Goal: Task Accomplishment & Management: Use online tool/utility

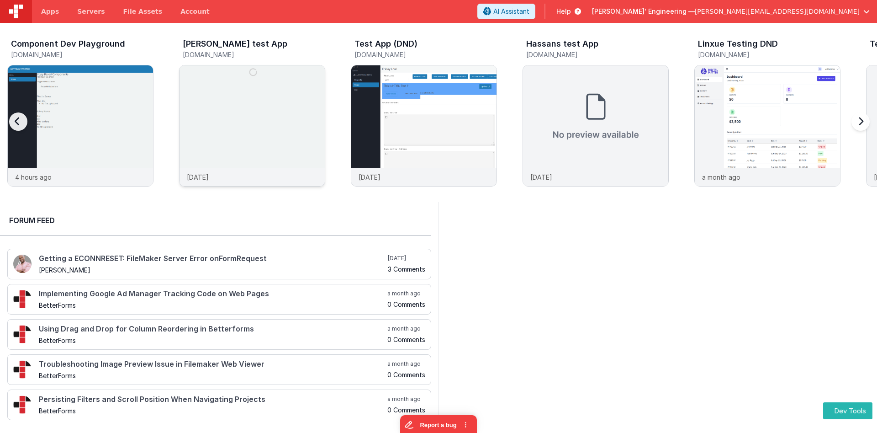
click at [242, 120] on img at bounding box center [252, 137] width 145 height 145
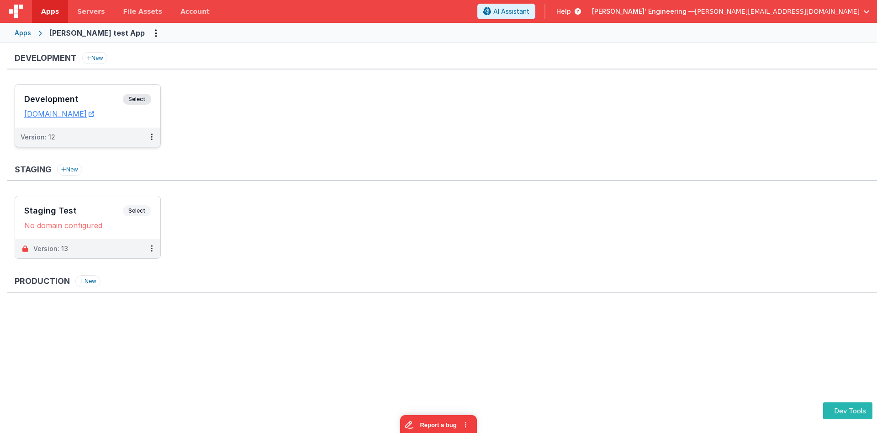
click at [96, 95] on h3 "Development" at bounding box center [73, 99] width 99 height 9
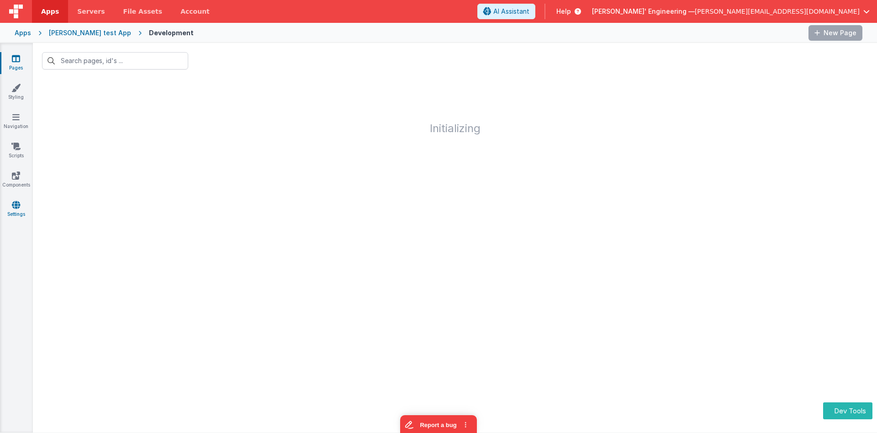
click at [11, 203] on link "Settings" at bounding box center [16, 209] width 33 height 18
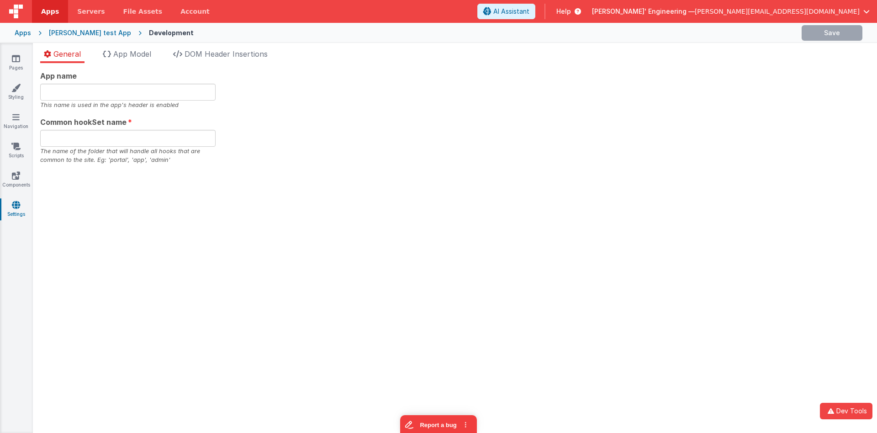
type input "Charles GUI, Get your own app."
type input "app"
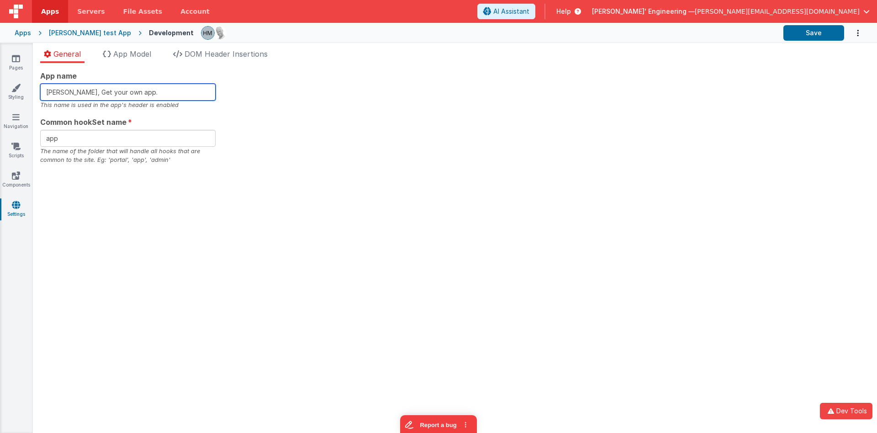
click at [174, 93] on input "Charles GUI, Get your own app." at bounding box center [127, 92] width 175 height 17
type input "Charles GUI, Get your own app. Test"
click at [133, 56] on span "App Model" at bounding box center [132, 53] width 38 height 9
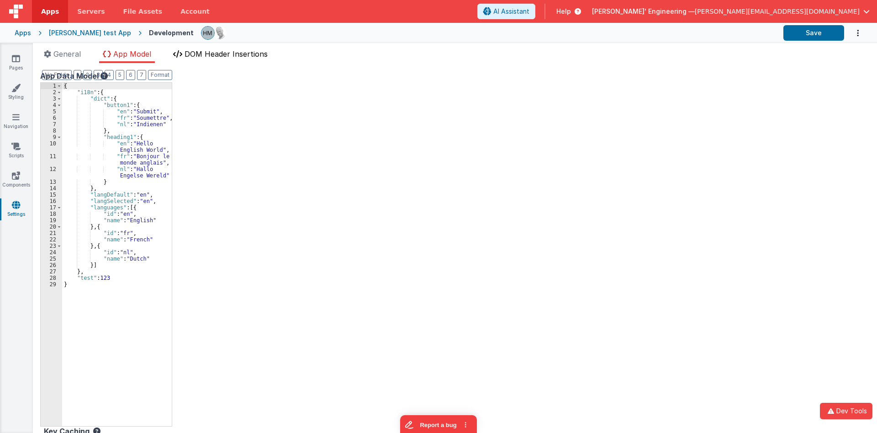
click at [214, 58] on span "DOM Header Insertions" at bounding box center [226, 53] width 83 height 9
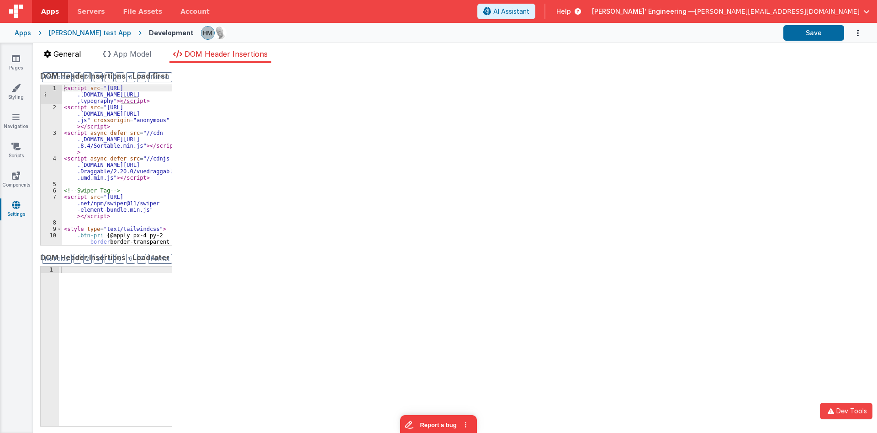
click at [64, 55] on span "General" at bounding box center [66, 53] width 27 height 9
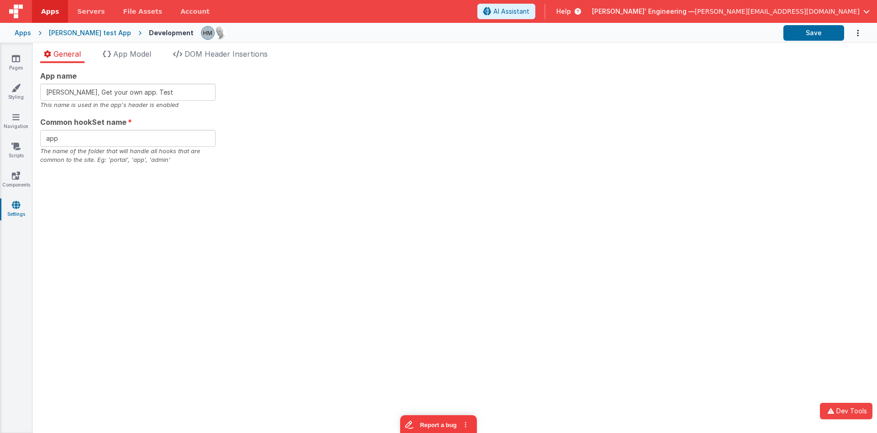
click at [506, 132] on div "App name Charles GUI, Get your own app. Test This name is used in the app's hea…" at bounding box center [455, 117] width 830 height 94
click at [20, 31] on div "Apps" at bounding box center [23, 32] width 16 height 9
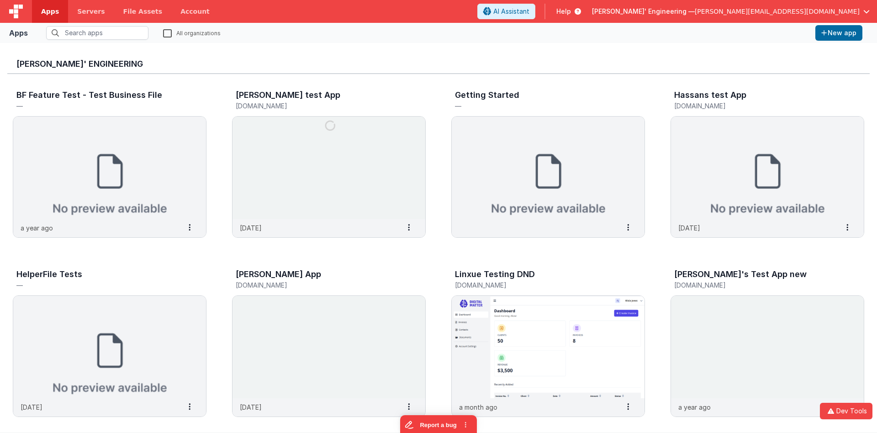
drag, startPoint x: 169, startPoint y: 30, endPoint x: 165, endPoint y: 37, distance: 7.4
click at [169, 32] on label "All organizations" at bounding box center [192, 32] width 58 height 9
click at [167, 34] on label "All organizations" at bounding box center [192, 32] width 58 height 9
click at [0, 0] on input "All organizations" at bounding box center [0, 0] width 0 height 0
click at [110, 33] on input "text" at bounding box center [97, 33] width 102 height 14
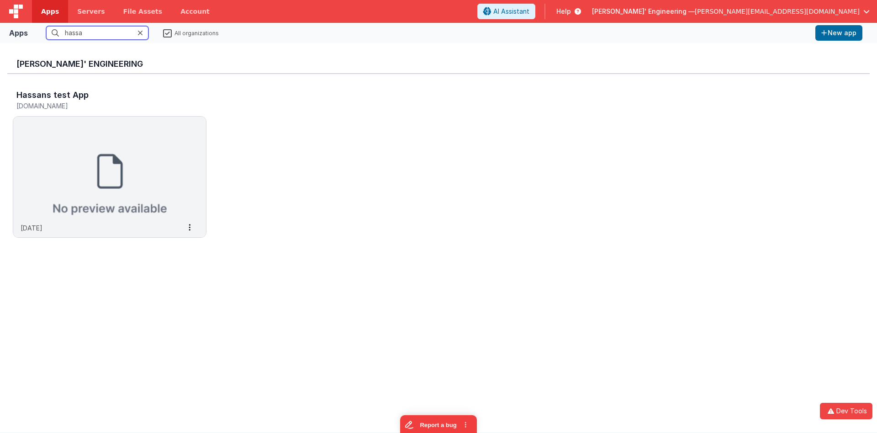
type input "hassa"
click at [149, 32] on div at bounding box center [143, 33] width 11 height 14
click at [143, 34] on icon at bounding box center [140, 32] width 5 height 7
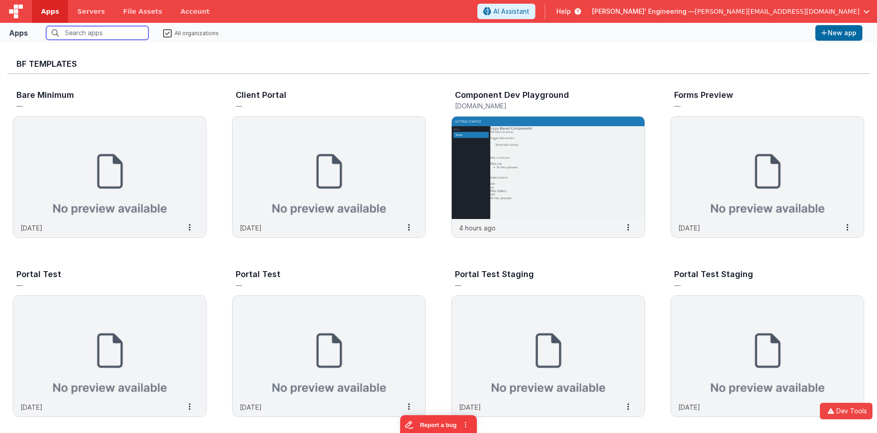
click at [129, 32] on input "text" at bounding box center [97, 33] width 102 height 14
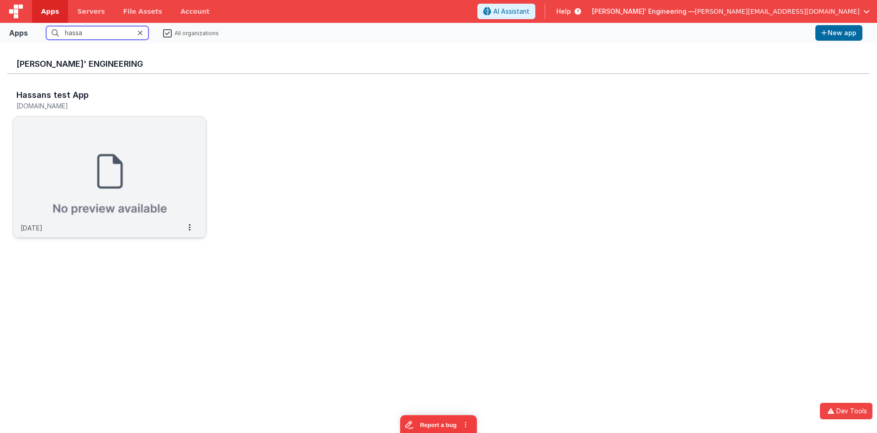
type input "hassa"
click at [106, 146] on img at bounding box center [109, 168] width 193 height 102
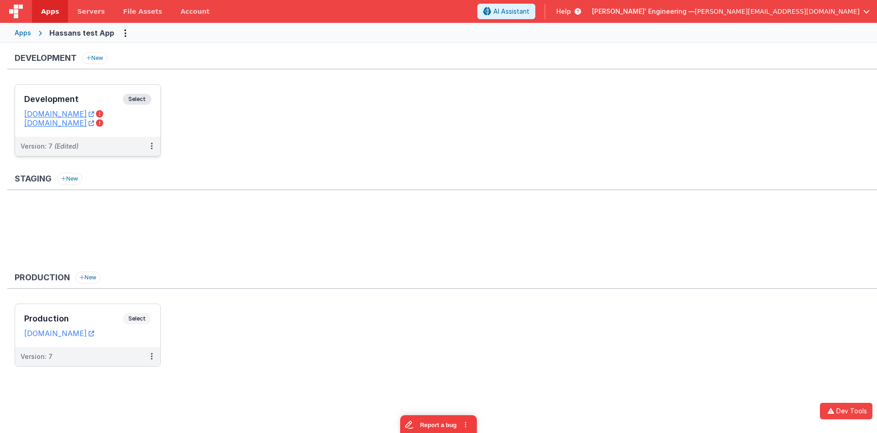
click at [93, 90] on div "Development Select URLs hassansdevtest.fmbetterforms.com testhassandomaindev.cl…" at bounding box center [87, 111] width 145 height 52
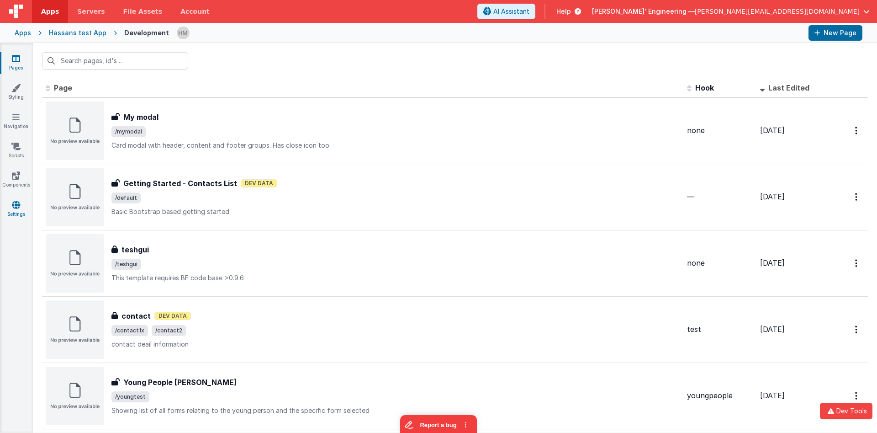
click at [16, 205] on icon at bounding box center [16, 204] width 8 height 9
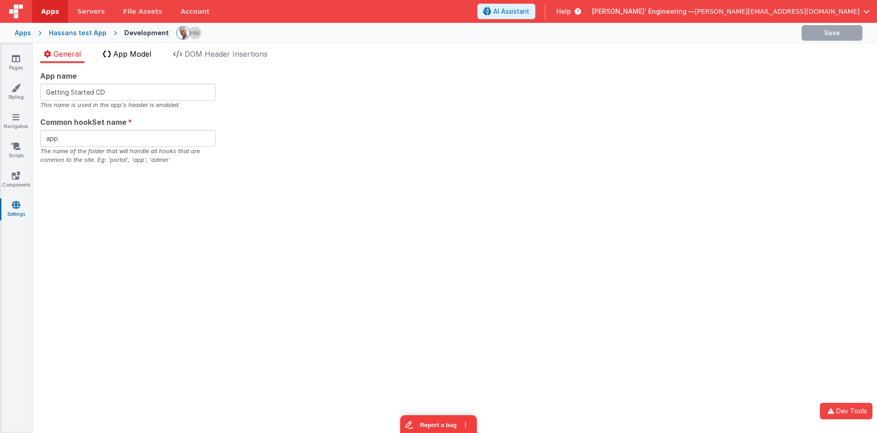
click at [133, 58] on span "App Model" at bounding box center [132, 53] width 38 height 9
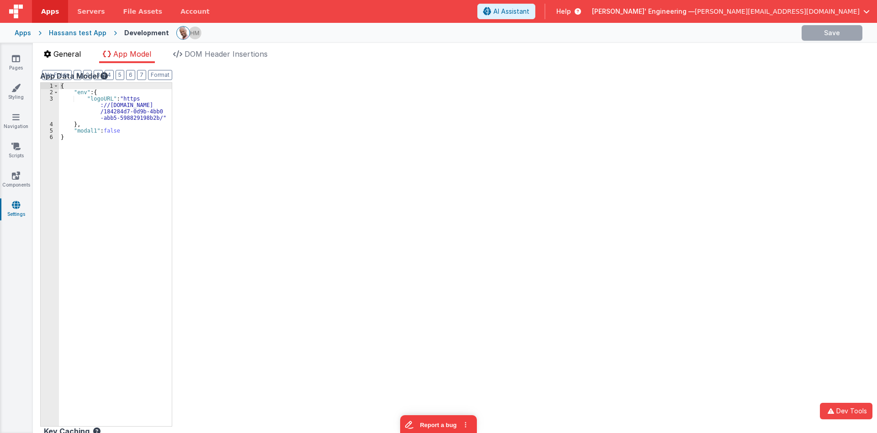
click at [80, 51] on span "General" at bounding box center [66, 53] width 27 height 9
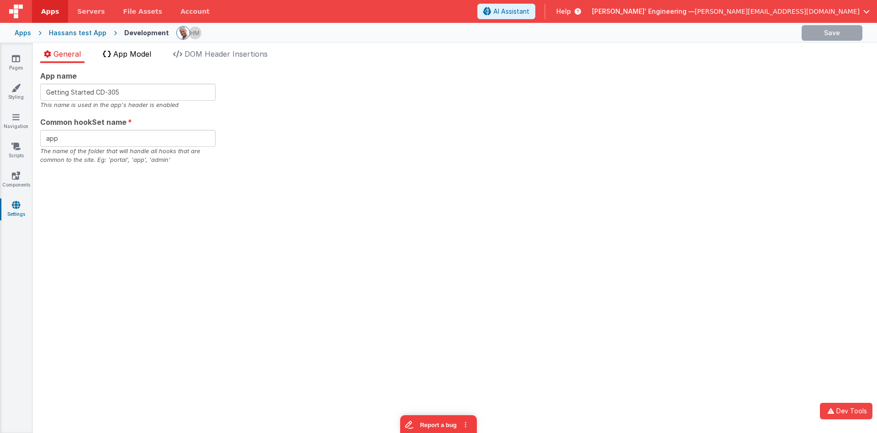
click at [136, 56] on span "App Model" at bounding box center [132, 53] width 38 height 9
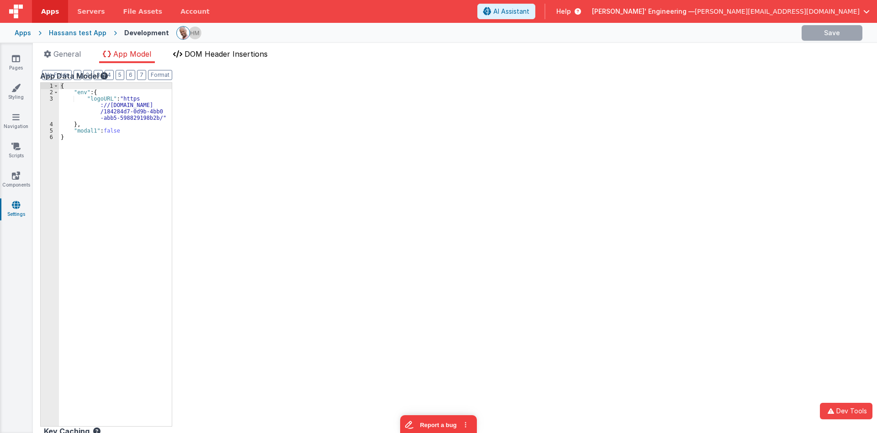
click at [217, 60] on li "DOM Header Insertions" at bounding box center [221, 55] width 102 height 15
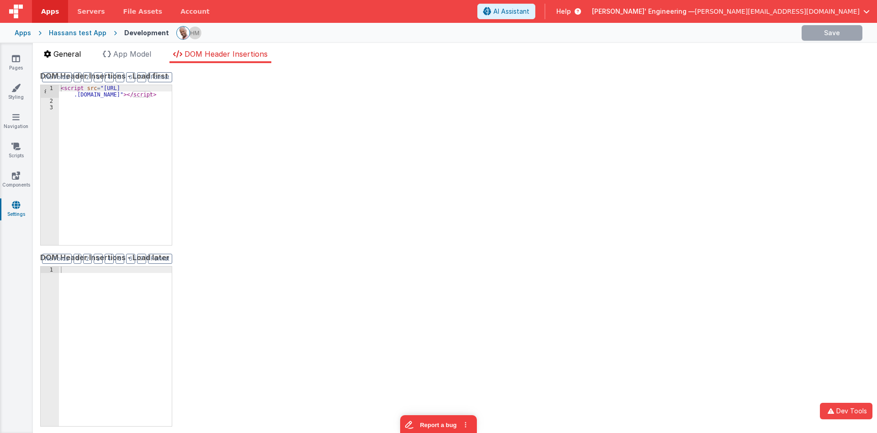
click at [69, 55] on span "General" at bounding box center [66, 53] width 27 height 9
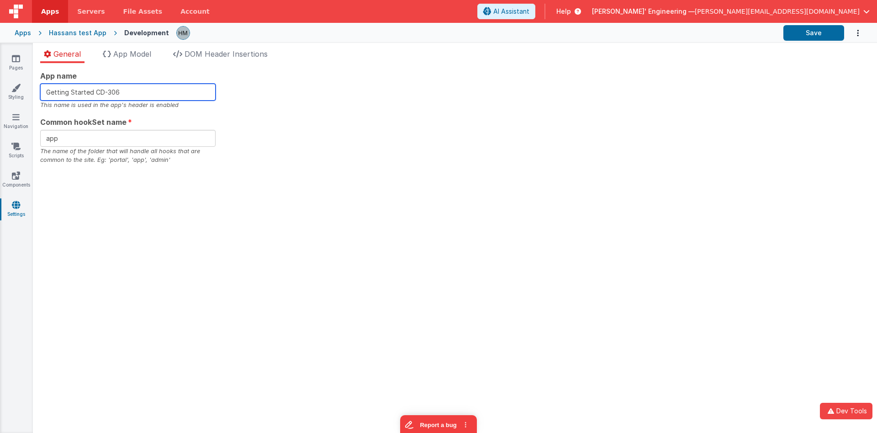
drag, startPoint x: 150, startPoint y: 88, endPoint x: 115, endPoint y: 88, distance: 35.2
click at [115, 88] on input "Getting Started CD-306" at bounding box center [127, 92] width 175 height 17
type input "Getting Started CD-307"
click at [402, 135] on div "App name Getting Started CD-307 This name is used in the app's header is enable…" at bounding box center [455, 117] width 830 height 94
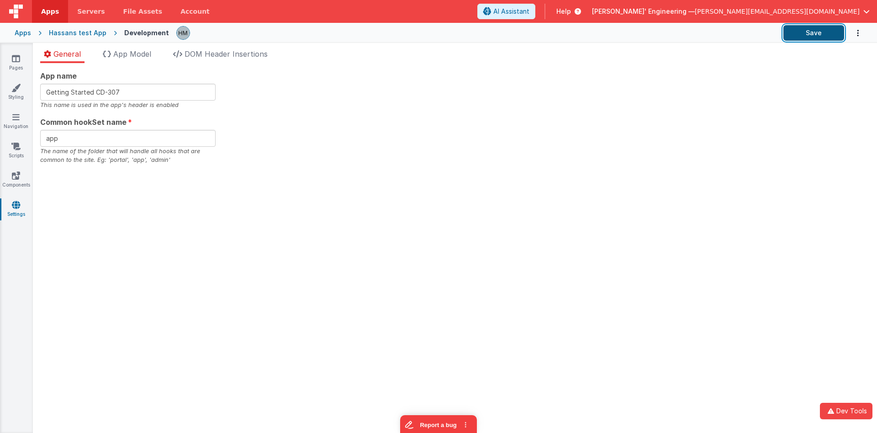
click at [820, 28] on button "Save" at bounding box center [814, 33] width 61 height 16
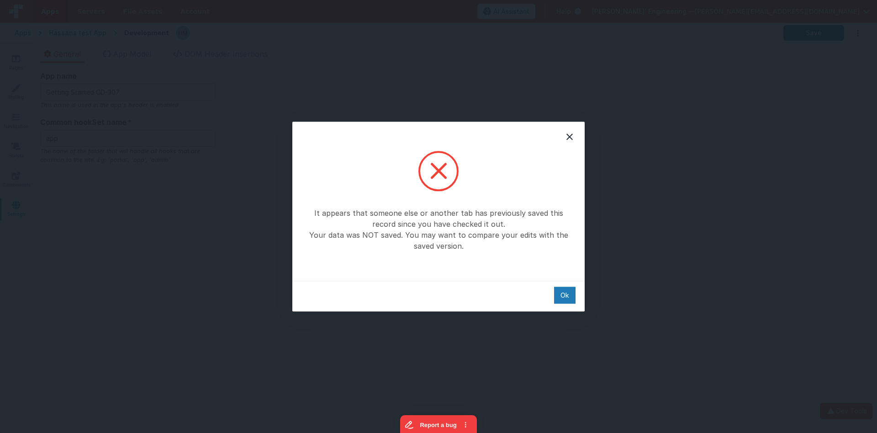
click at [553, 294] on div "Ok" at bounding box center [438, 296] width 292 height 31
click at [564, 293] on div "Ok" at bounding box center [564, 294] width 21 height 17
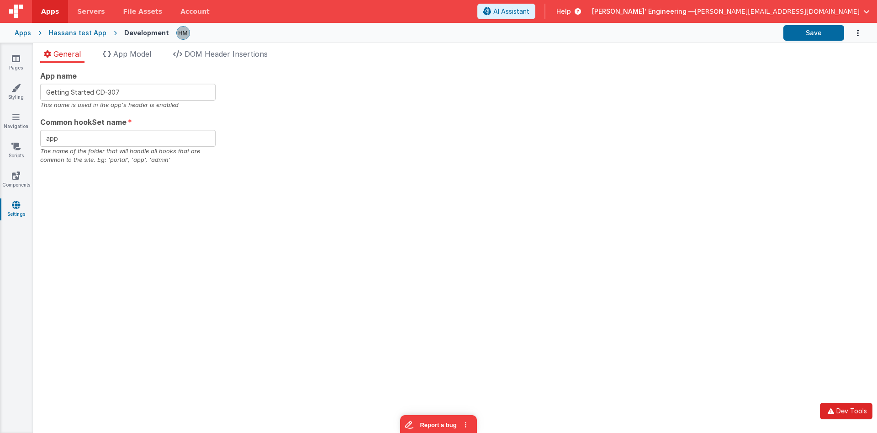
click at [860, 413] on button "Dev Tools" at bounding box center [846, 411] width 53 height 16
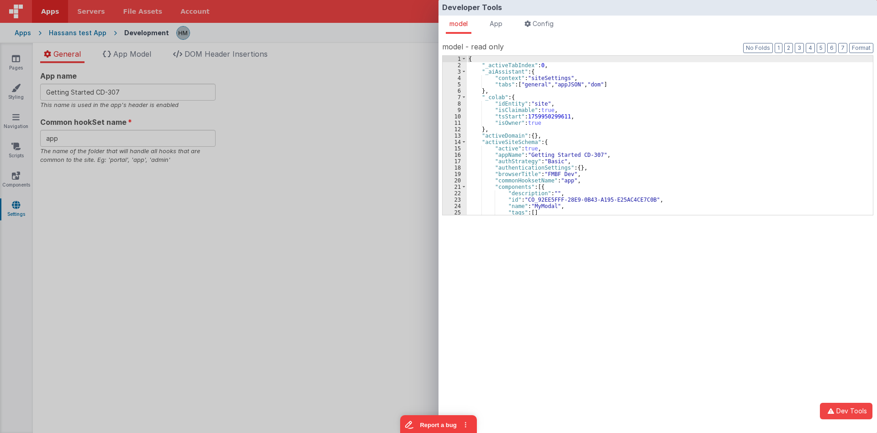
drag, startPoint x: 651, startPoint y: 186, endPoint x: 647, endPoint y: 190, distance: 5.2
click at [649, 187] on div "{ "_activeTabIndex" : 0 , "_aiAssistant" : { "context" : "siteSettings" , "tabs…" at bounding box center [670, 142] width 406 height 172
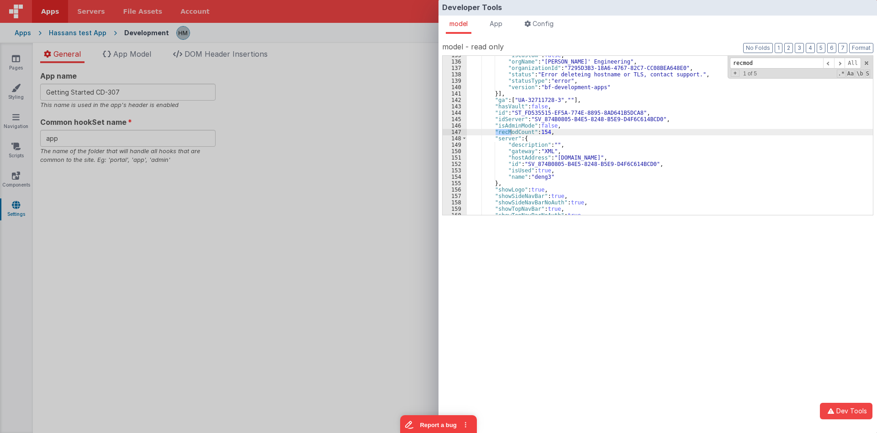
scroll to position [899, 0]
type input "recmodcount"
click at [840, 66] on span at bounding box center [839, 63] width 11 height 11
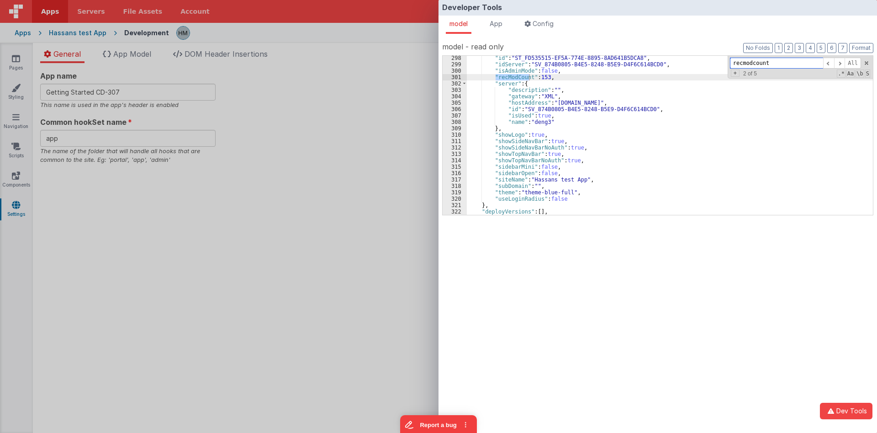
scroll to position [1923, 0]
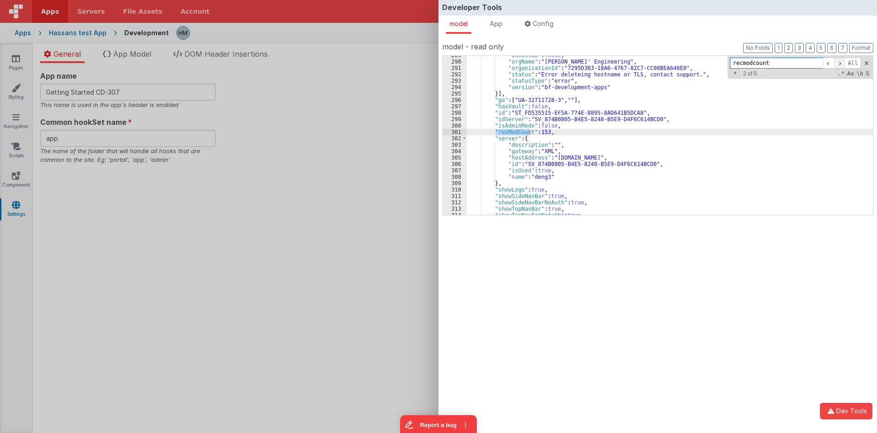
click at [837, 64] on span at bounding box center [839, 63] width 11 height 11
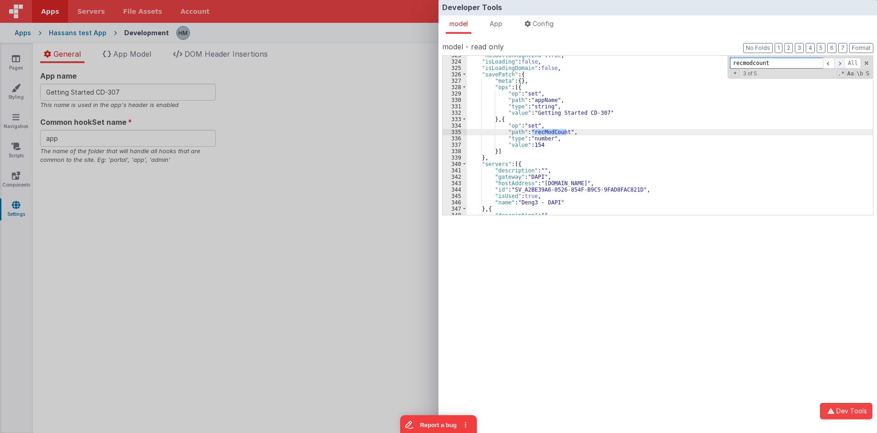
click at [837, 64] on span at bounding box center [839, 63] width 11 height 11
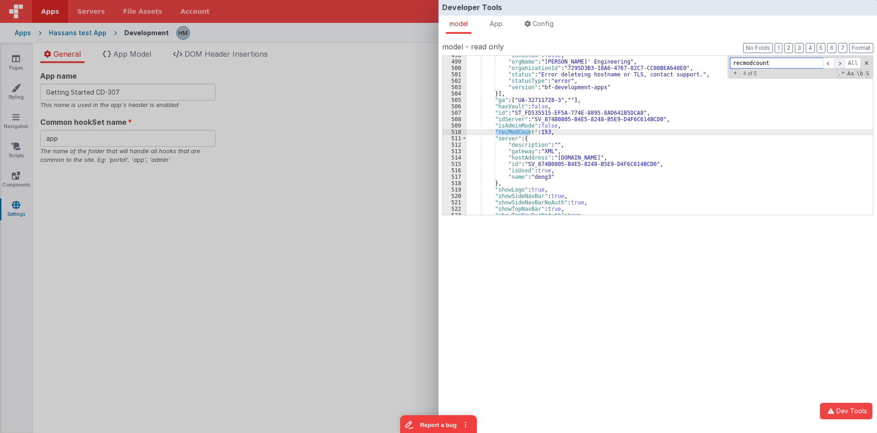
click at [837, 64] on span at bounding box center [839, 63] width 11 height 11
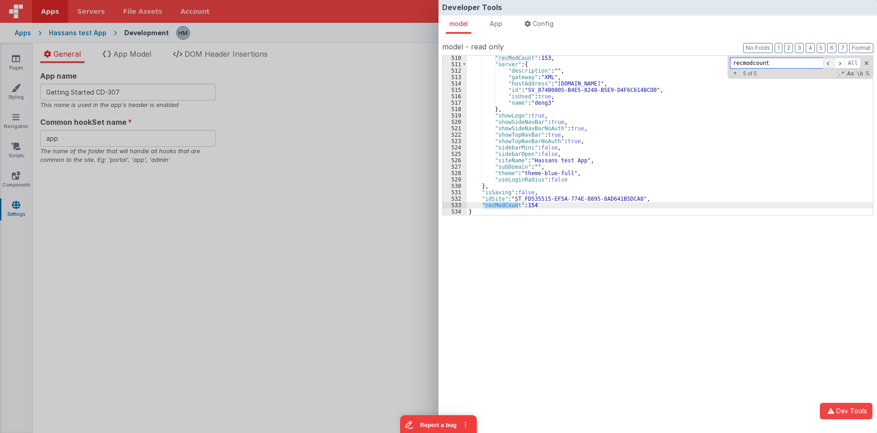
click at [829, 65] on span at bounding box center [828, 63] width 11 height 11
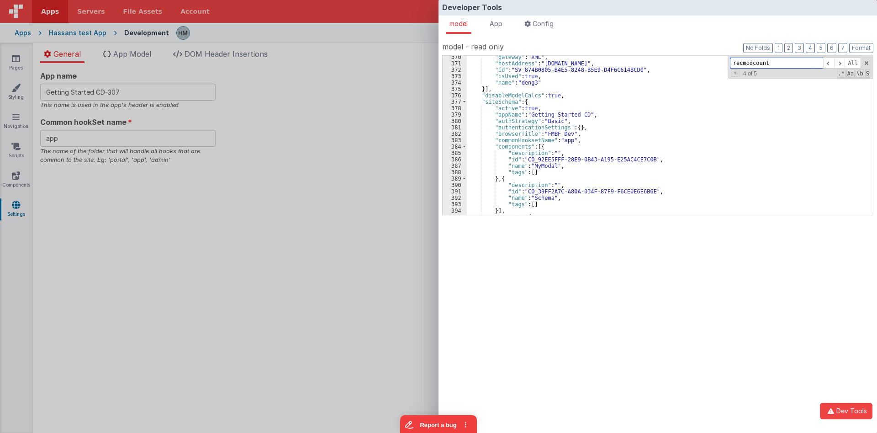
scroll to position [2439, 0]
click at [463, 145] on span at bounding box center [464, 146] width 5 height 6
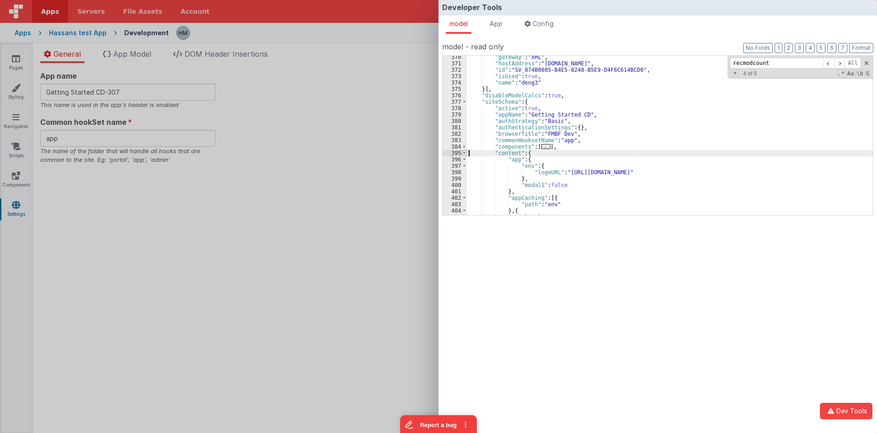
click at [467, 155] on div ""gateway" : "XML" , "hostAddress" : "deng3.bfoperations.com" , "id" : "SV_874B0…" at bounding box center [670, 135] width 406 height 159
click at [465, 154] on span at bounding box center [464, 153] width 5 height 6
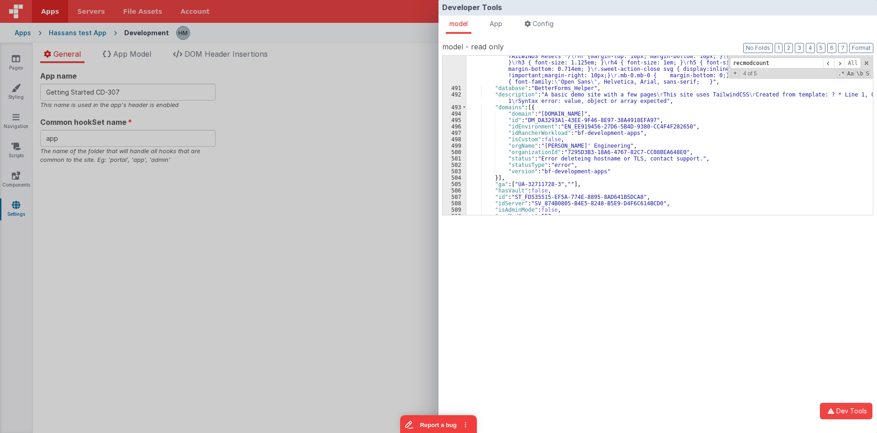
scroll to position [2604, 0]
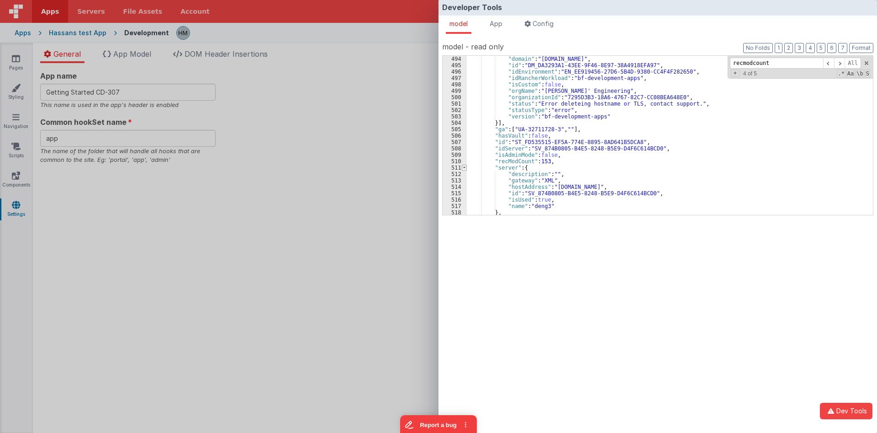
click at [465, 167] on span at bounding box center [464, 167] width 5 height 6
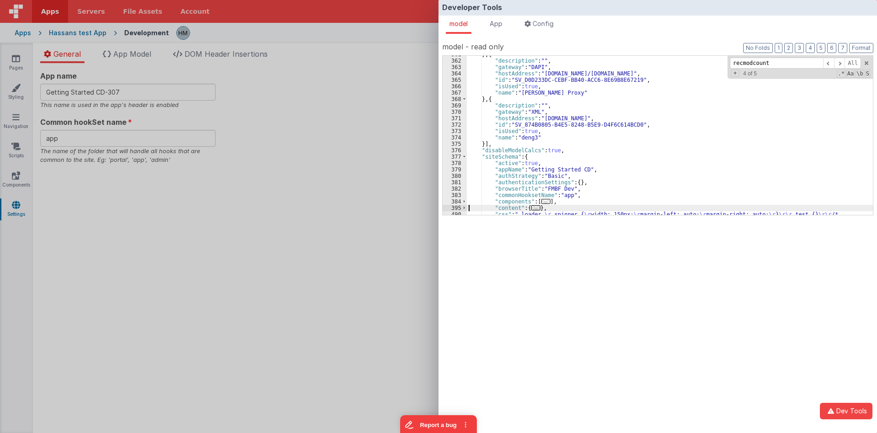
scroll to position [2384, 0]
click at [829, 63] on span at bounding box center [828, 63] width 11 height 11
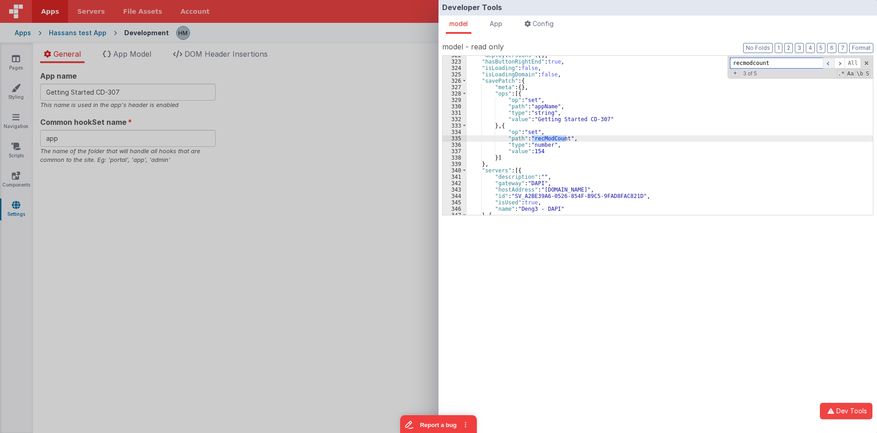
click at [829, 63] on span at bounding box center [828, 63] width 11 height 11
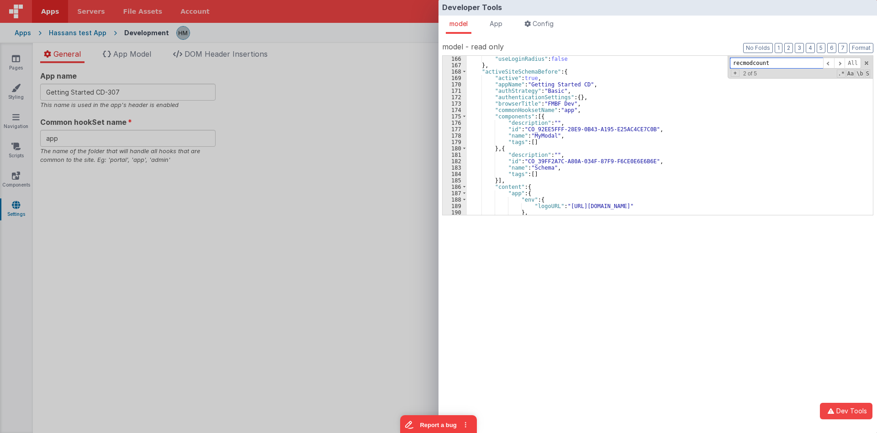
scroll to position [1039, 0]
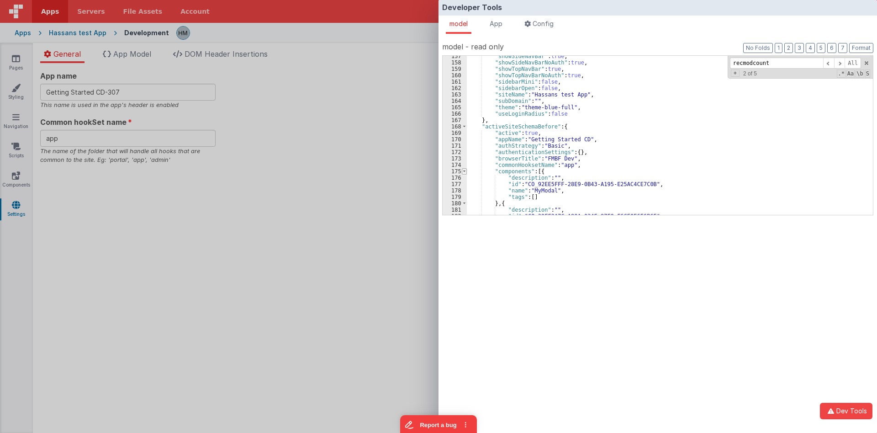
click at [464, 171] on span at bounding box center [464, 171] width 5 height 6
click at [832, 65] on span at bounding box center [828, 63] width 11 height 11
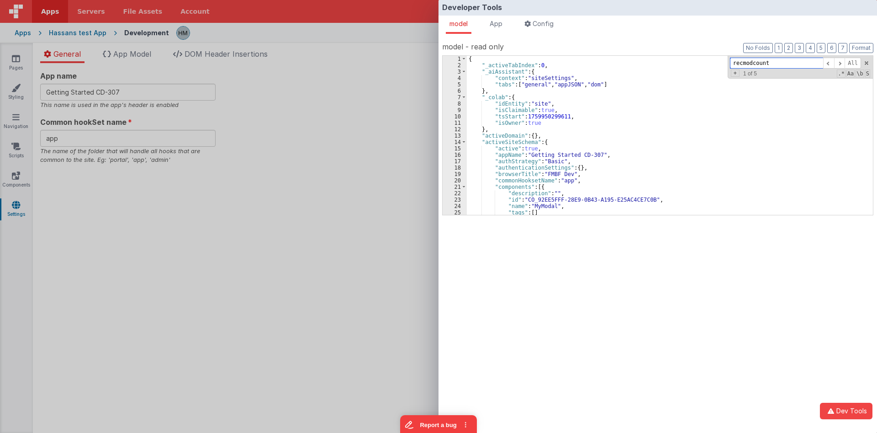
scroll to position [55, 0]
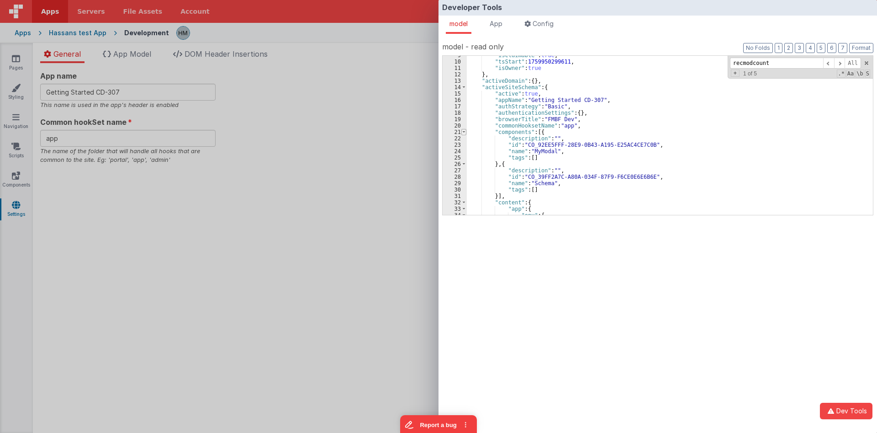
click at [465, 133] on span at bounding box center [464, 132] width 5 height 6
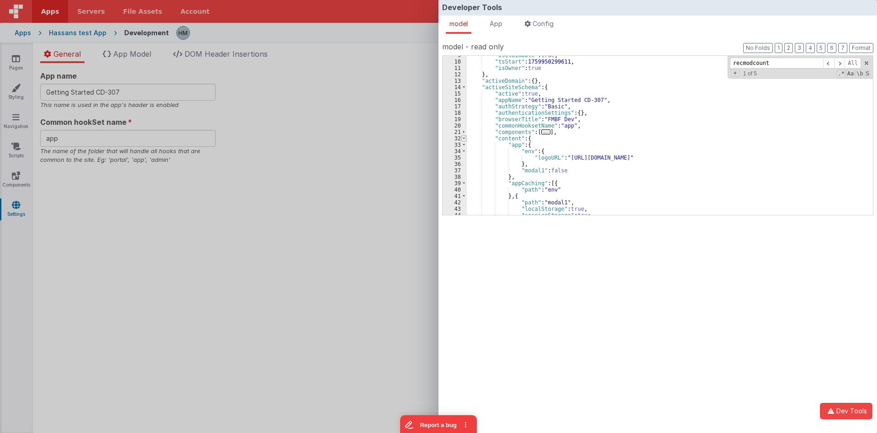
click at [465, 141] on span at bounding box center [464, 138] width 5 height 6
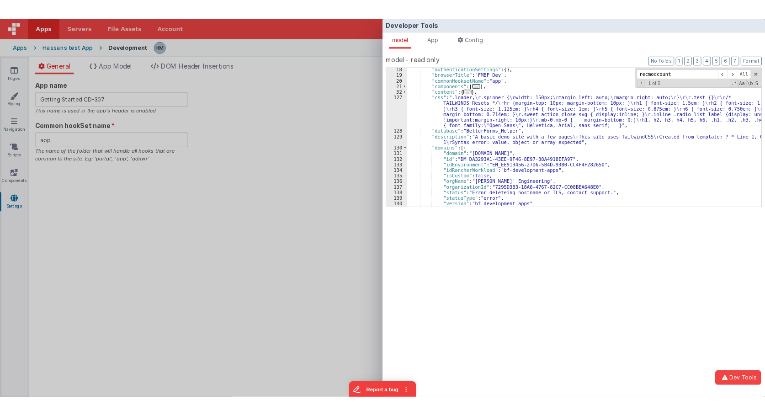
scroll to position [110, 0]
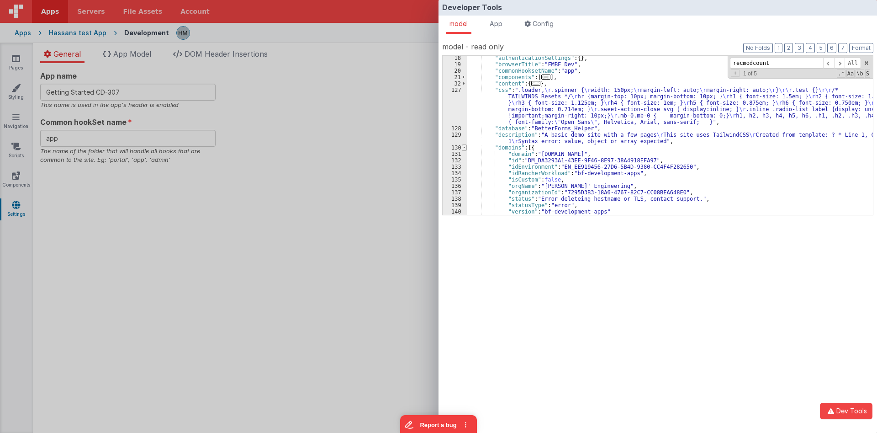
click at [465, 147] on span at bounding box center [464, 147] width 5 height 6
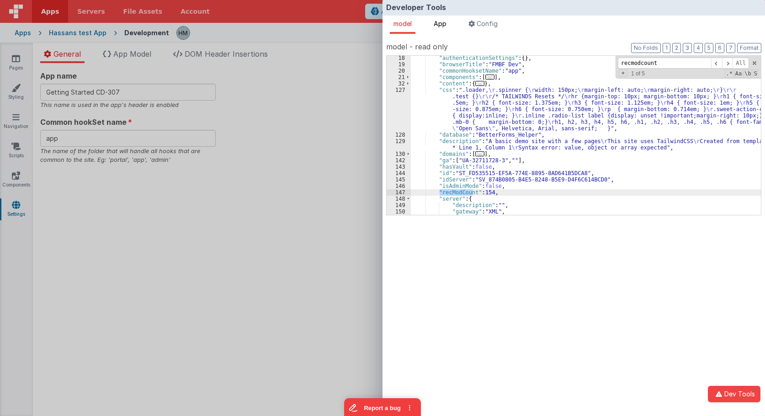
click at [441, 22] on span "App" at bounding box center [440, 24] width 13 height 8
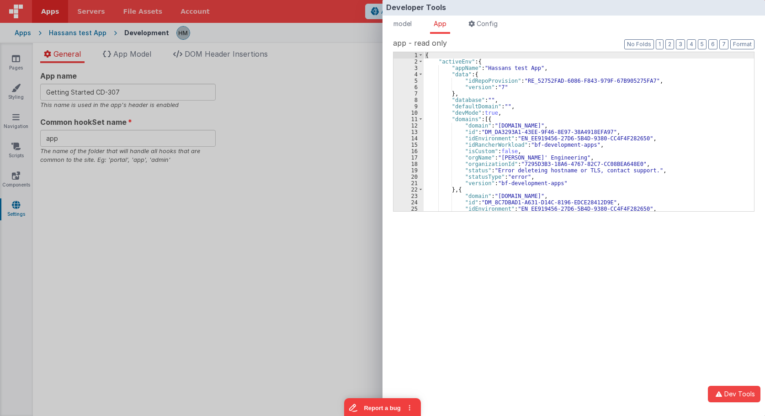
click at [544, 91] on div "{ "activeEnv" : { "appName" : "Hassans test App" , "data" : { "idRepoProvision"…" at bounding box center [589, 138] width 330 height 172
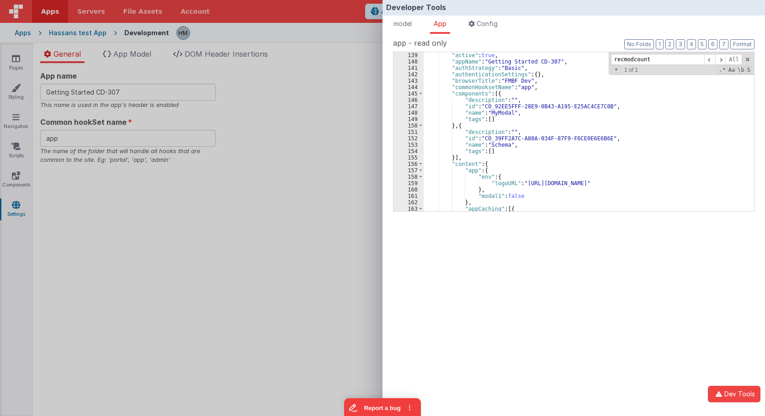
scroll to position [61, 0]
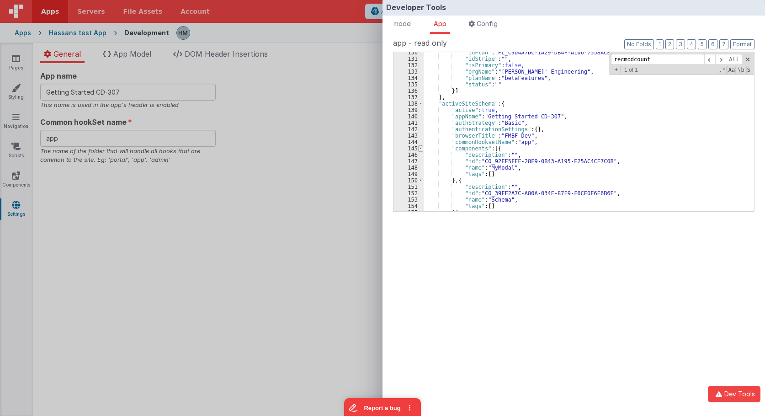
type input "recmodcount"
click at [421, 148] on span at bounding box center [420, 148] width 5 height 6
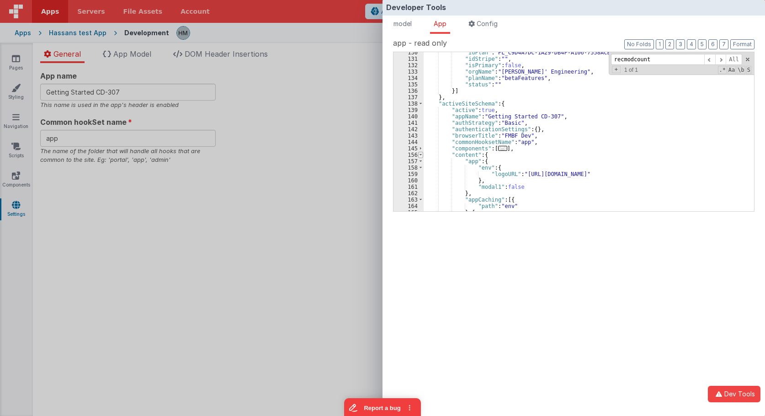
click at [423, 154] on span at bounding box center [420, 155] width 5 height 6
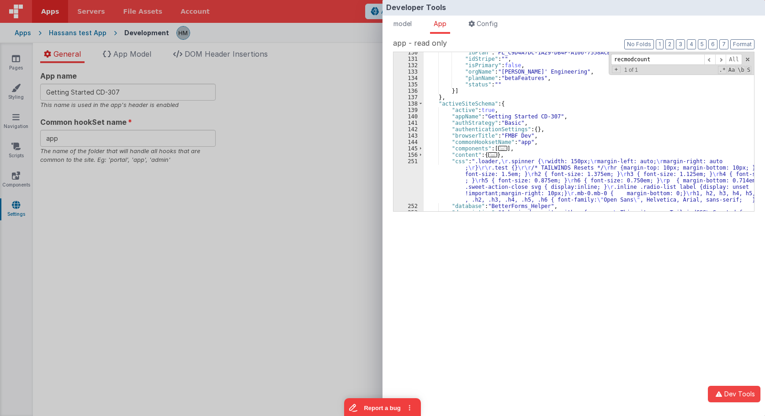
click at [296, 104] on div "Developer Tools model App Params Log (4) Misc Windows Config model - read only …" at bounding box center [382, 208] width 765 height 416
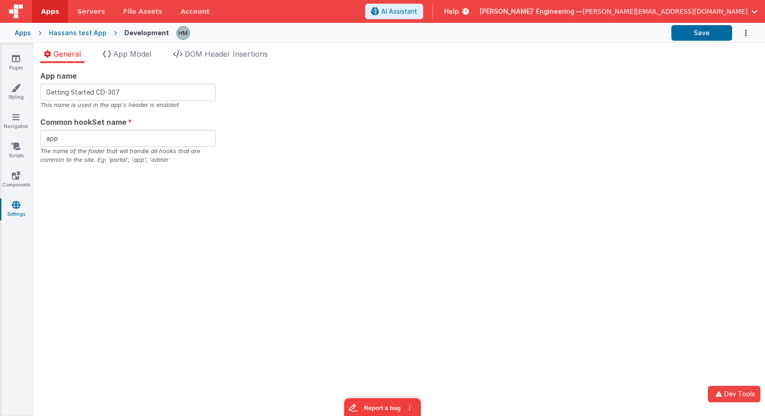
click at [313, 84] on div "App name Getting Started CD-307 This name is used in the app's header is enable…" at bounding box center [398, 117] width 717 height 94
click at [27, 57] on link "Pages" at bounding box center [16, 63] width 33 height 18
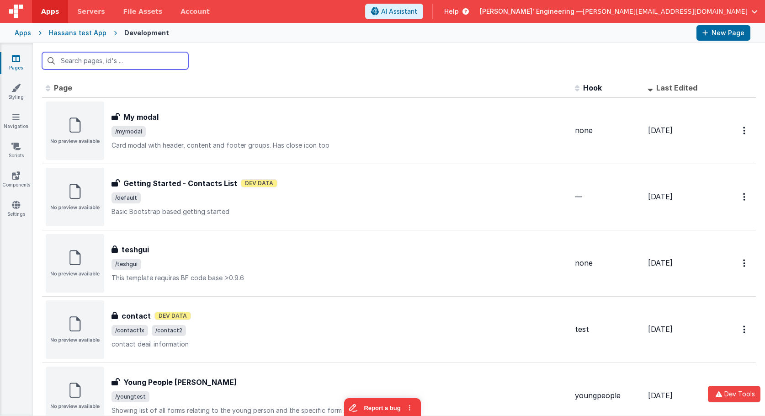
click at [134, 62] on input "text" at bounding box center [115, 60] width 146 height 17
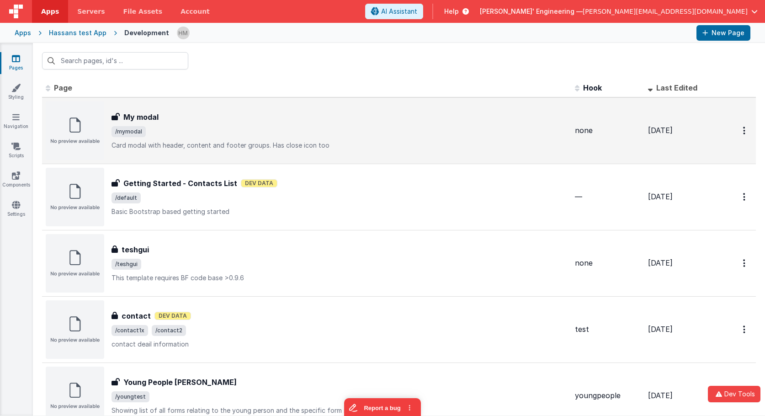
click at [214, 132] on span "/mymodal" at bounding box center [339, 131] width 456 height 11
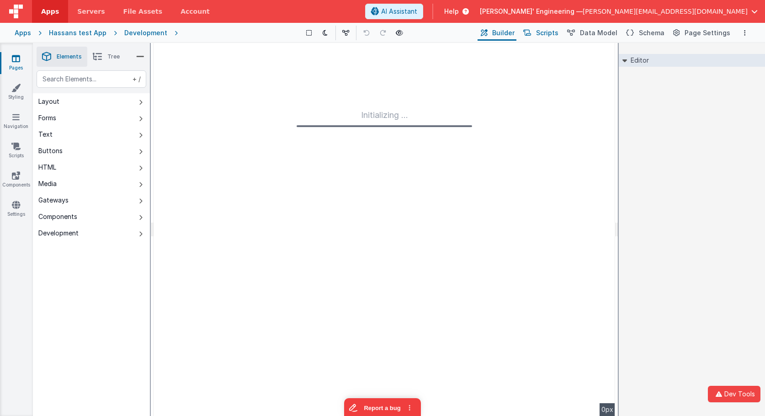
click at [558, 32] on span "Scripts" at bounding box center [547, 32] width 22 height 9
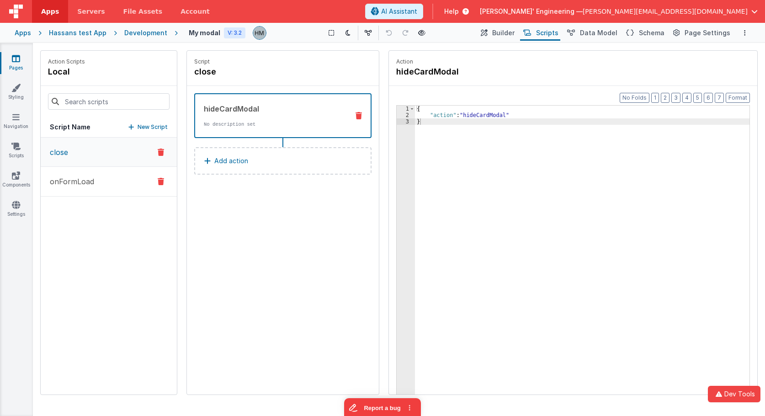
click at [98, 175] on button "onFormLoad" at bounding box center [109, 182] width 136 height 30
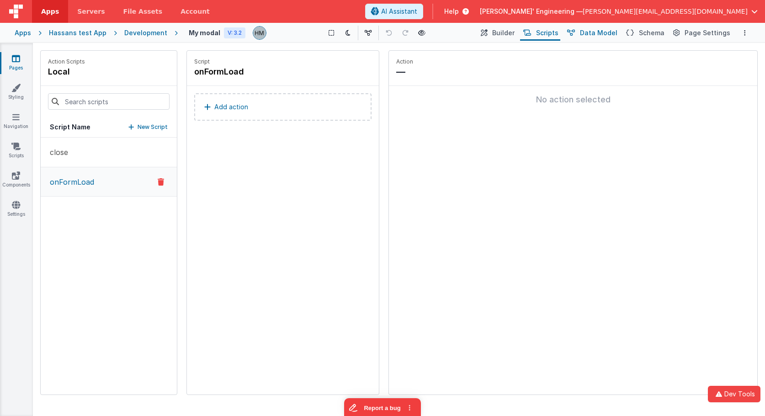
click at [597, 32] on span "Data Model" at bounding box center [598, 32] width 37 height 9
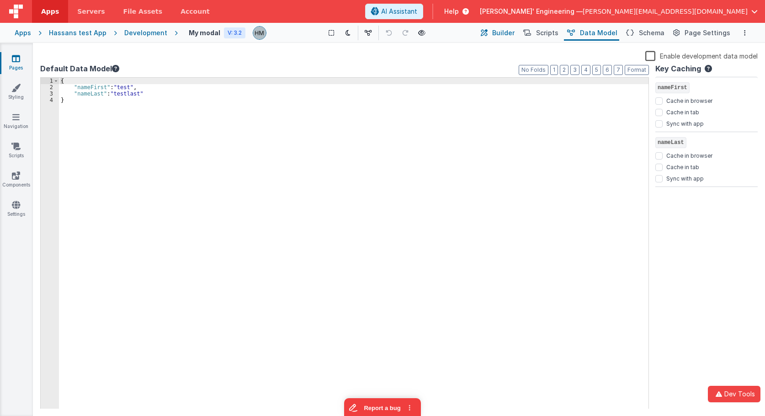
drag, startPoint x: 547, startPoint y: 35, endPoint x: 510, endPoint y: 39, distance: 37.2
click at [548, 35] on span "Scripts" at bounding box center [547, 32] width 22 height 9
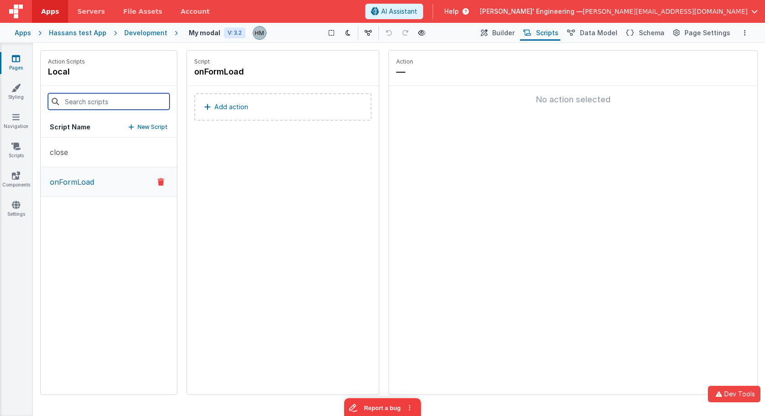
click at [105, 108] on input at bounding box center [109, 101] width 122 height 16
type input "moda"
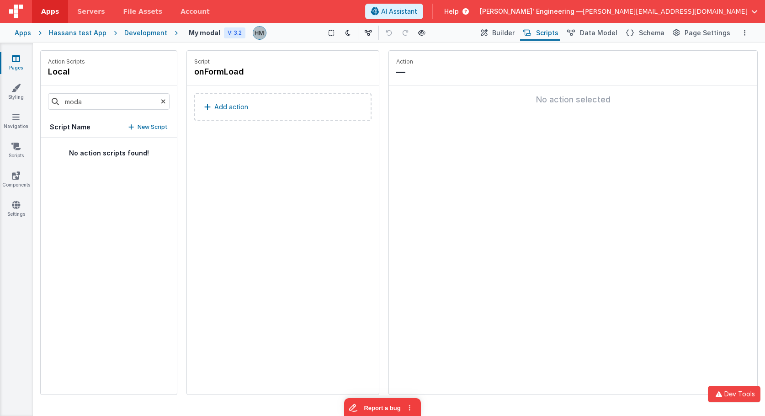
click at [222, 110] on p "Add action" at bounding box center [231, 106] width 34 height 11
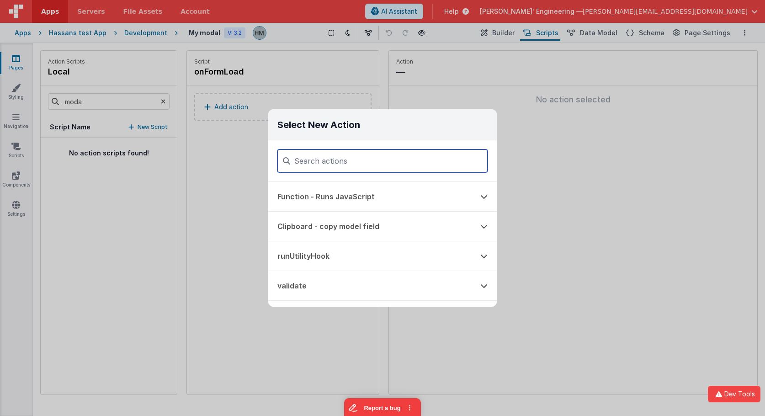
click at [379, 159] on input at bounding box center [382, 160] width 210 height 23
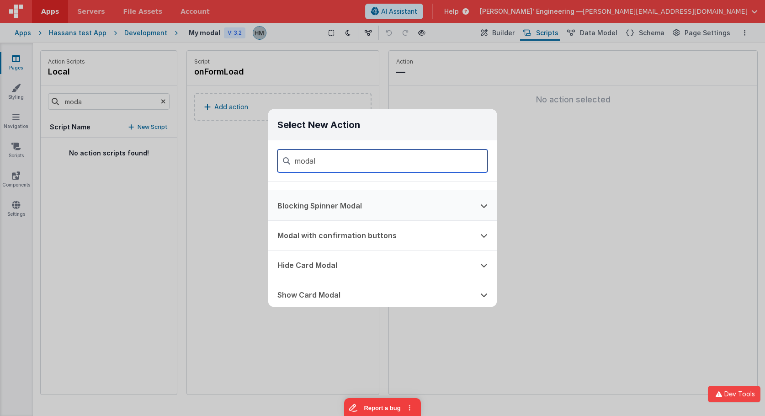
scroll to position [53, 0]
type input "modal"
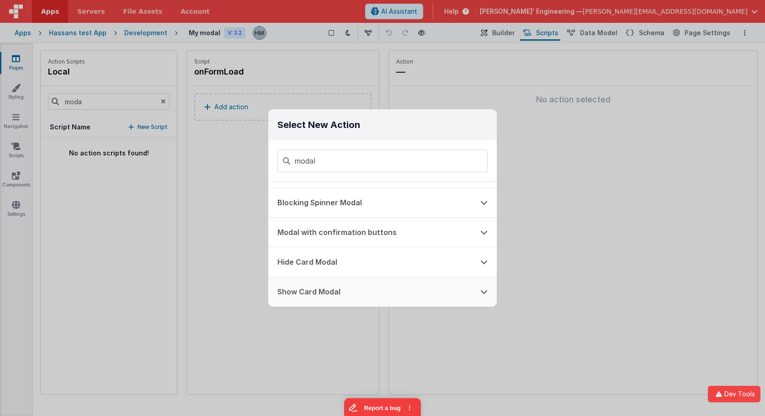
click at [360, 292] on button "Show Card Modal" at bounding box center [369, 291] width 203 height 29
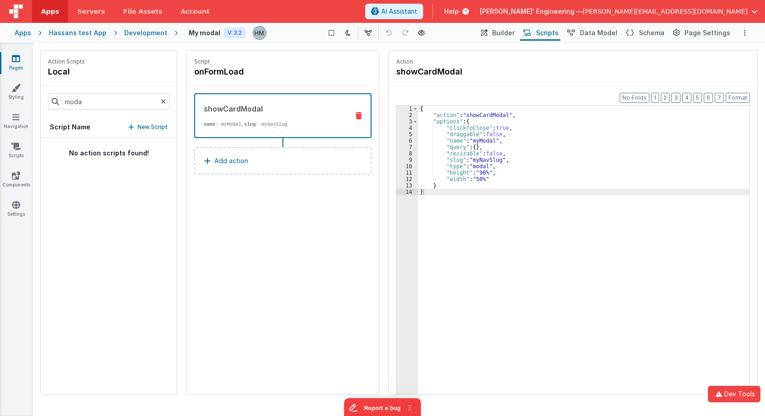
click at [23, 32] on div "Apps" at bounding box center [23, 32] width 16 height 9
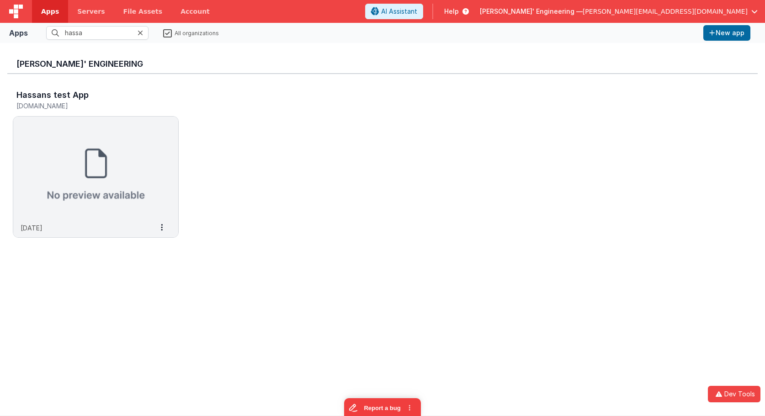
click at [142, 33] on icon at bounding box center [140, 32] width 5 height 7
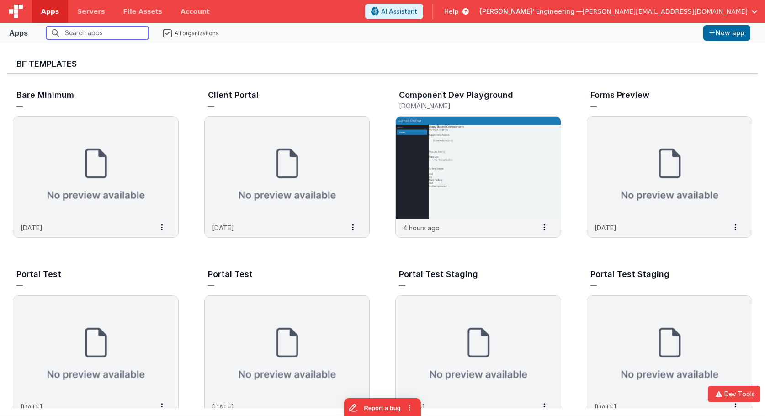
click at [132, 32] on input "text" at bounding box center [97, 33] width 102 height 14
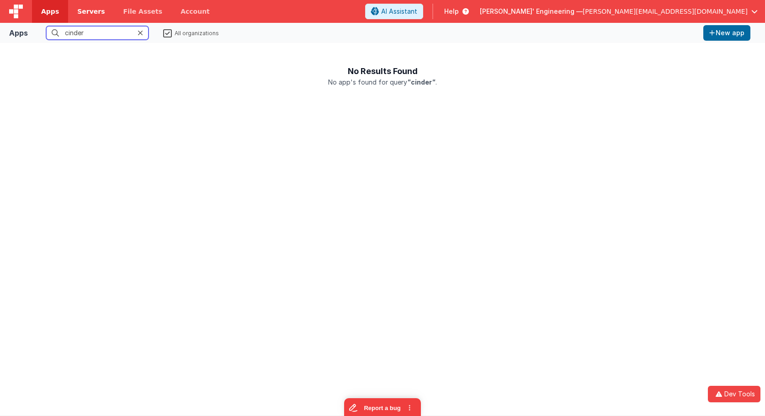
type input "cinder"
click at [143, 30] on div at bounding box center [143, 33] width 11 height 14
click at [143, 30] on icon at bounding box center [140, 32] width 5 height 7
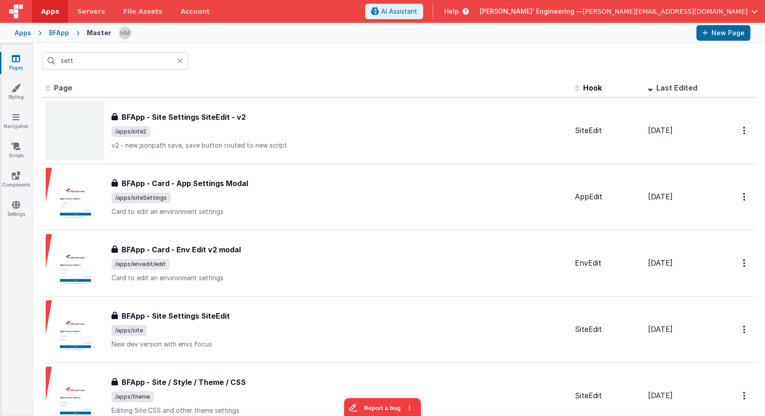
drag, startPoint x: 107, startPoint y: 63, endPoint x: 14, endPoint y: 50, distance: 94.2
click at [42, 52] on input "sett" at bounding box center [115, 60] width 146 height 17
click at [22, 34] on div "Apps" at bounding box center [23, 32] width 16 height 9
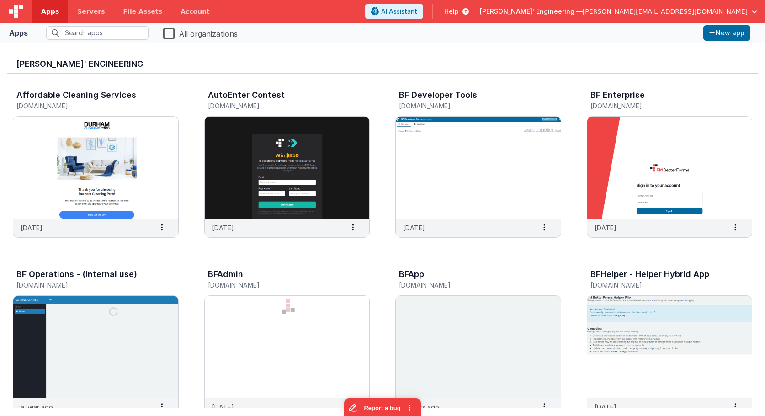
click at [185, 34] on label "All organizations" at bounding box center [200, 33] width 74 height 13
click at [0, 0] on input "All organizations" at bounding box center [0, 0] width 0 height 0
click at [172, 33] on label "All organizations" at bounding box center [199, 33] width 73 height 13
click at [0, 0] on input "All organizations" at bounding box center [0, 0] width 0 height 0
click at [171, 36] on label "All organizations" at bounding box center [200, 33] width 74 height 13
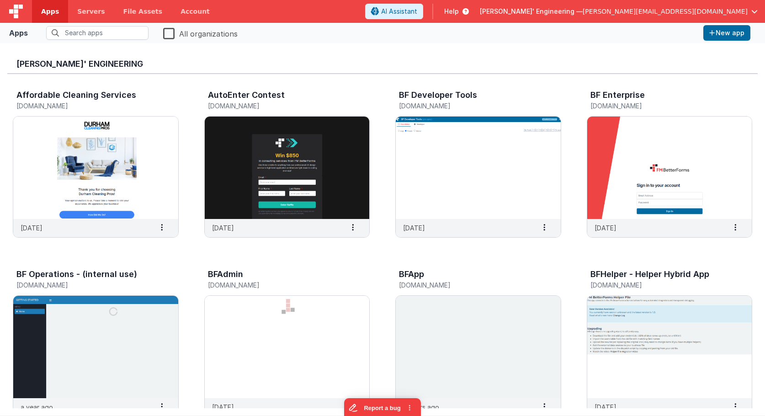
click at [0, 0] on input "All organizations" at bounding box center [0, 0] width 0 height 0
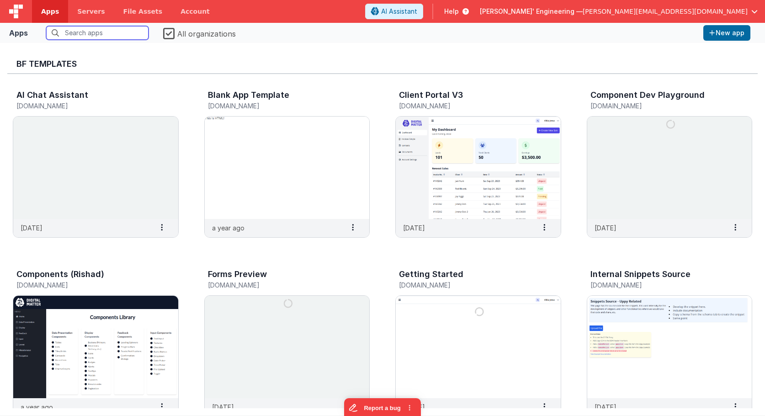
click at [101, 39] on input "text" at bounding box center [97, 33] width 102 height 14
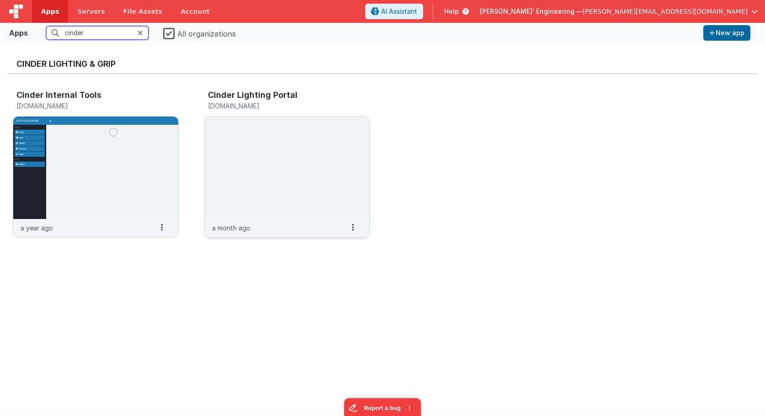
type input "cinder"
click at [245, 149] on img at bounding box center [287, 168] width 165 height 102
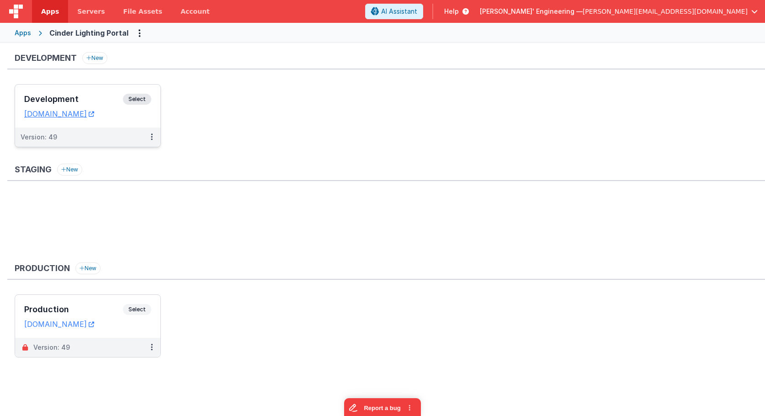
click at [91, 87] on div "Development Select URLs [DOMAIN_NAME]" at bounding box center [87, 106] width 145 height 43
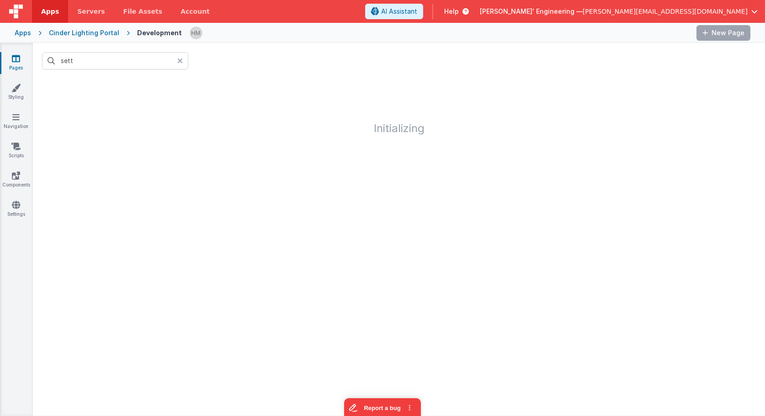
click at [180, 62] on icon at bounding box center [179, 60] width 5 height 7
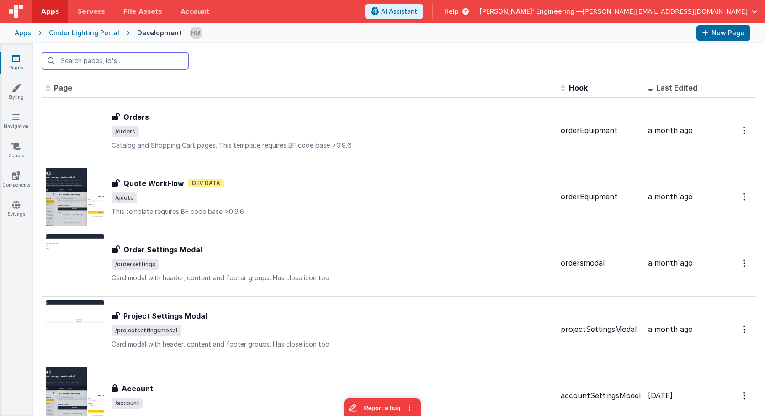
click at [183, 65] on input "text" at bounding box center [115, 60] width 146 height 17
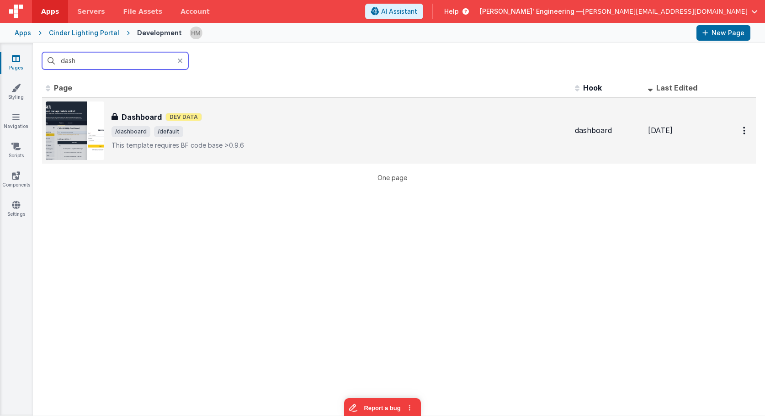
type input "dash"
click at [264, 134] on span "/dashboard /default" at bounding box center [339, 131] width 456 height 11
